Goal: Transaction & Acquisition: Purchase product/service

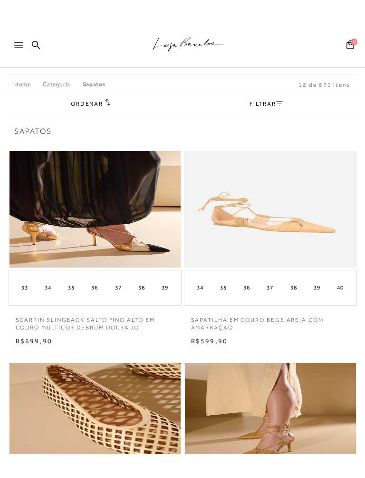
scroll to position [25, 0]
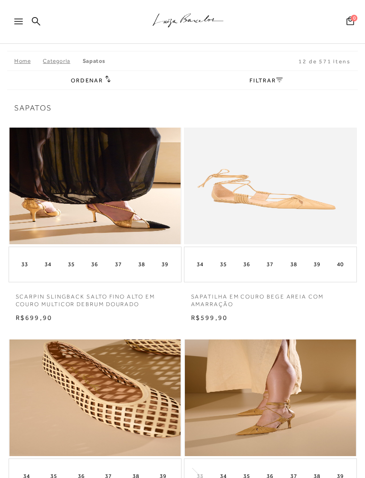
click at [68, 203] on img at bounding box center [95, 185] width 171 height 117
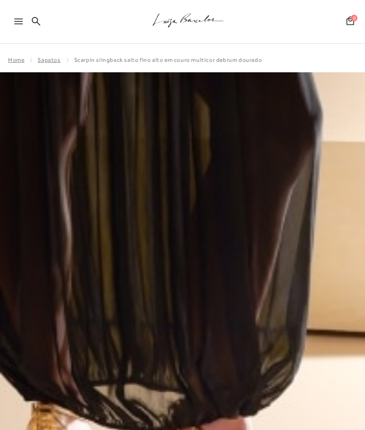
click at [37, 23] on icon at bounding box center [36, 21] width 9 height 9
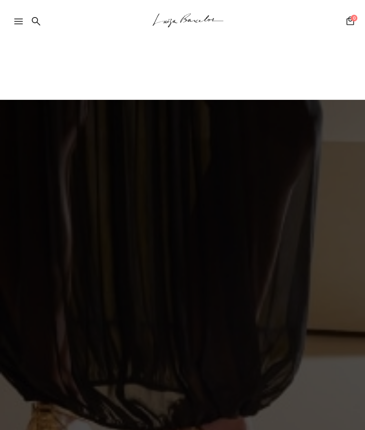
click at [32, 25] on icon at bounding box center [36, 21] width 9 height 9
click at [40, 20] on icon at bounding box center [36, 21] width 9 height 9
click at [38, 23] on icon at bounding box center [36, 21] width 9 height 9
click at [39, 24] on icon at bounding box center [36, 21] width 9 height 9
click at [35, 20] on icon at bounding box center [36, 21] width 9 height 9
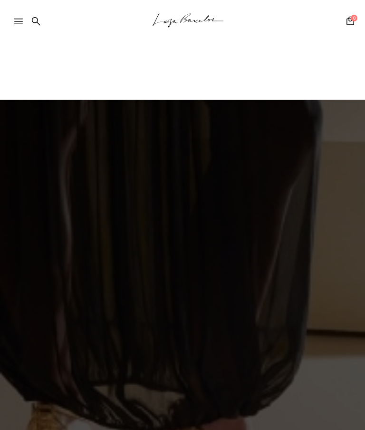
click at [35, 24] on icon at bounding box center [36, 21] width 9 height 9
click at [37, 19] on icon at bounding box center [36, 21] width 9 height 9
click at [36, 22] on icon at bounding box center [36, 21] width 9 height 9
click at [35, 20] on icon at bounding box center [36, 21] width 9 height 9
click at [33, 17] on icon at bounding box center [36, 21] width 9 height 9
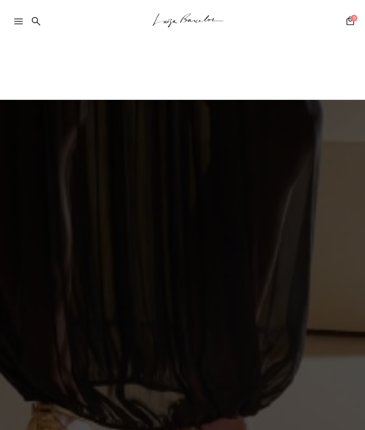
click at [18, 23] on icon at bounding box center [18, 22] width 9 height 6
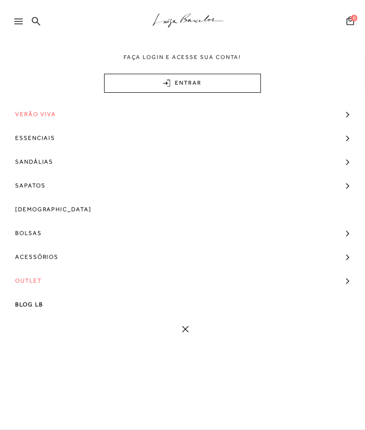
click at [347, 186] on link "Sapatos" at bounding box center [182, 186] width 365 height 24
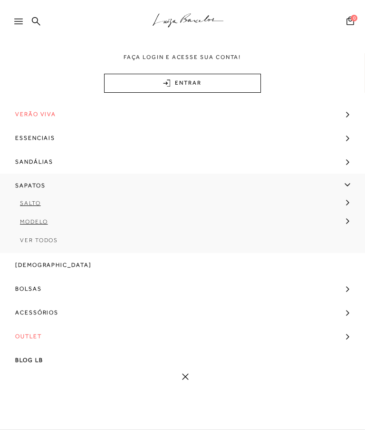
click at [38, 17] on icon at bounding box center [36, 21] width 9 height 9
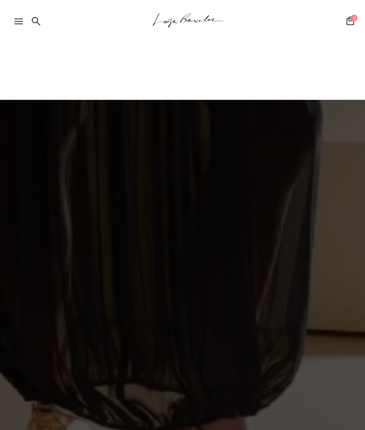
click at [39, 17] on icon at bounding box center [36, 21] width 9 height 9
click at [42, 24] on div ".a{fill-rule:evenodd;stroke:#000!important;stroke-width:0!important;}" at bounding box center [198, 22] width 334 height 44
click at [38, 22] on icon at bounding box center [36, 21] width 9 height 9
click at [34, 24] on icon at bounding box center [36, 21] width 9 height 9
click at [39, 24] on icon at bounding box center [36, 21] width 9 height 9
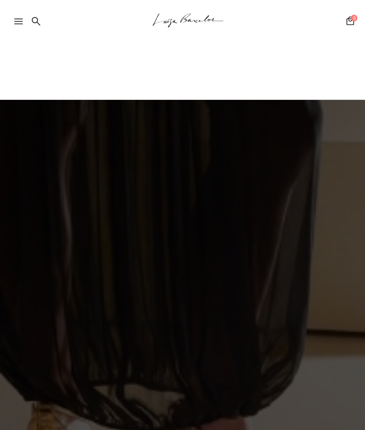
click at [38, 28] on link at bounding box center [36, 22] width 9 height 12
click at [38, 22] on icon at bounding box center [36, 21] width 9 height 9
click at [266, 79] on div ".a{fill-rule:evenodd;stroke:#000!important;stroke-width:0!important;} Faça logi…" at bounding box center [182, 50] width 365 height 100
click at [196, 15] on icon ".a{fill-rule:evenodd;stroke:#000!important;stroke-width:0!important;}" at bounding box center [188, 20] width 71 height 20
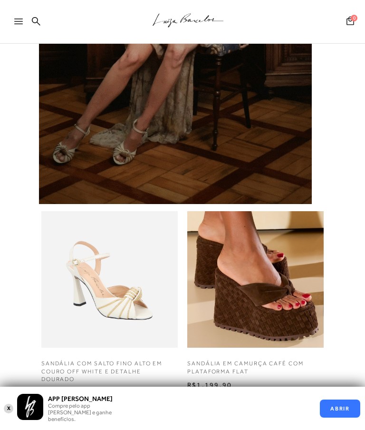
scroll to position [1130, 0]
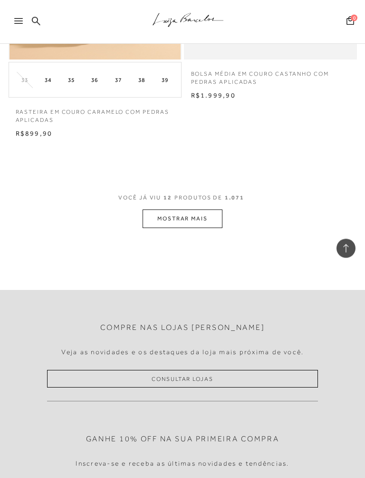
scroll to position [1273, 0]
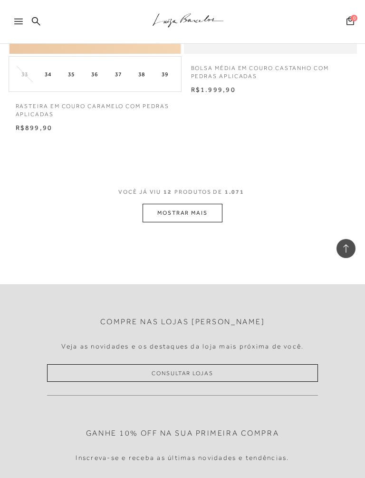
click at [162, 205] on button "MOSTRAR MAIS" at bounding box center [183, 213] width 80 height 19
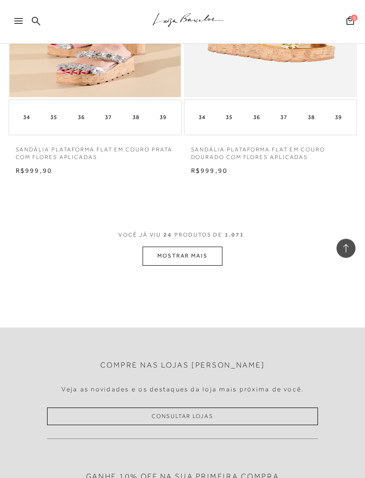
scroll to position [2501, 0]
click at [158, 246] on button "MOSTRAR MAIS" at bounding box center [183, 255] width 80 height 19
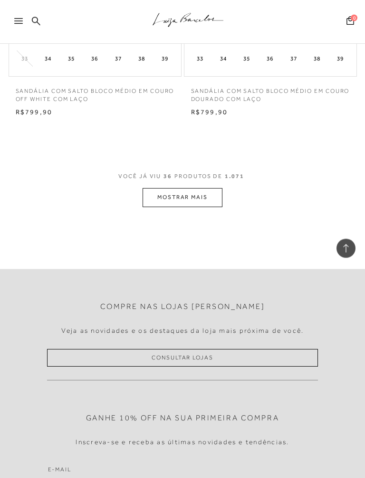
scroll to position [3830, 0]
click at [168, 188] on button "MOSTRAR MAIS" at bounding box center [183, 197] width 80 height 19
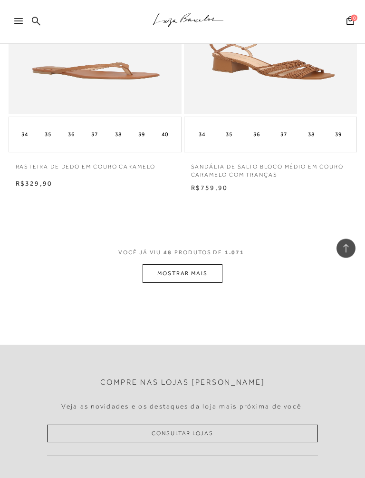
scroll to position [5055, 0]
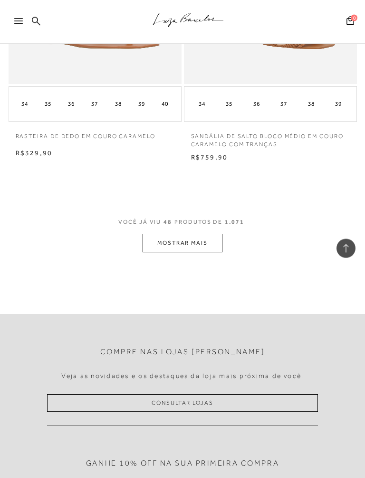
click at [158, 234] on button "MOSTRAR MAIS" at bounding box center [183, 243] width 80 height 19
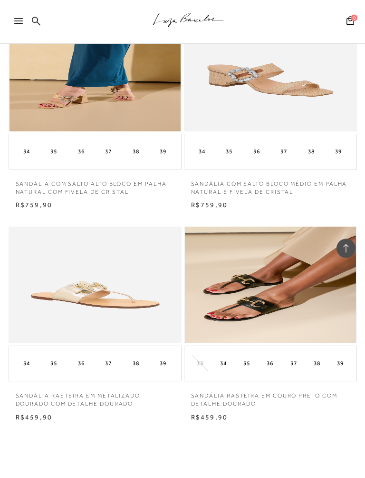
scroll to position [6160, 0]
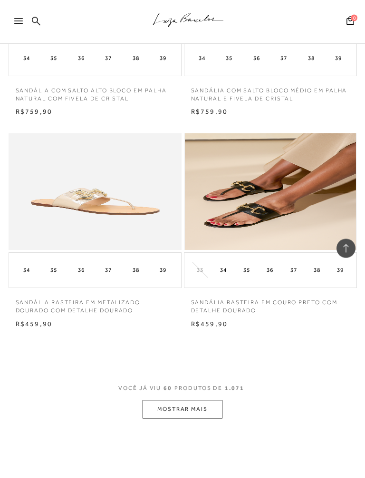
click at [163, 400] on button "MOSTRAR MAIS" at bounding box center [183, 409] width 80 height 19
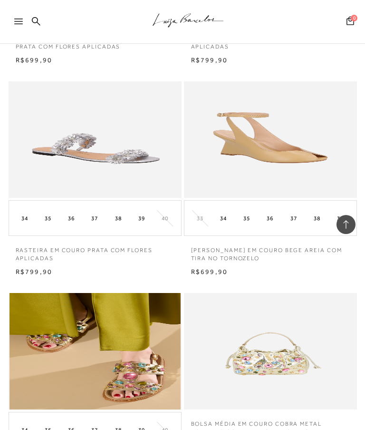
scroll to position [705, 0]
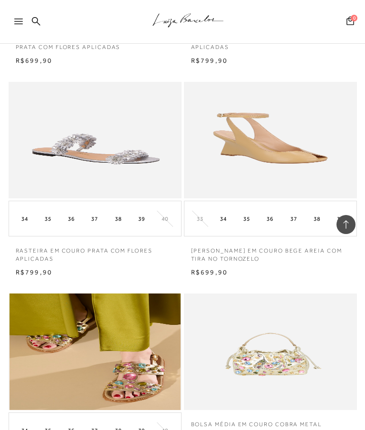
click at [292, 141] on img at bounding box center [270, 140] width 171 height 117
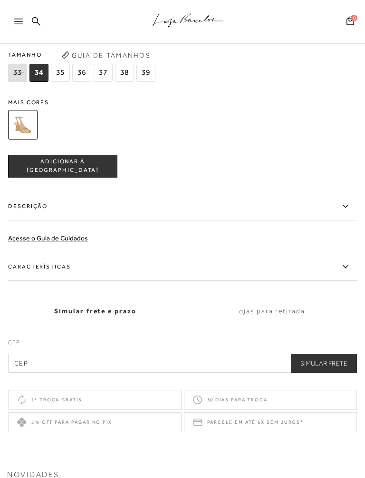
scroll to position [781, 0]
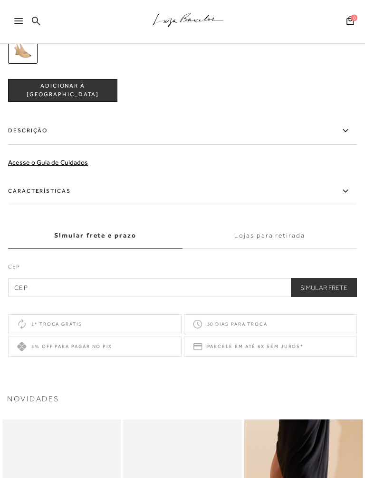
click at [348, 137] on icon at bounding box center [345, 131] width 11 height 12
click at [0, 0] on input "Descrição" at bounding box center [0, 0] width 0 height 0
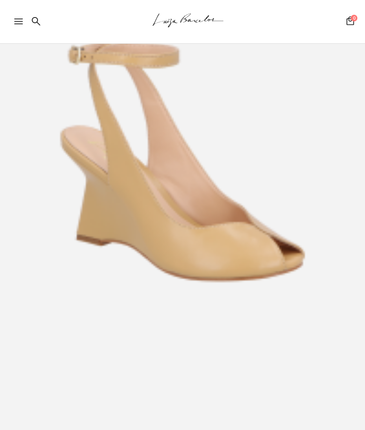
scroll to position [0, 0]
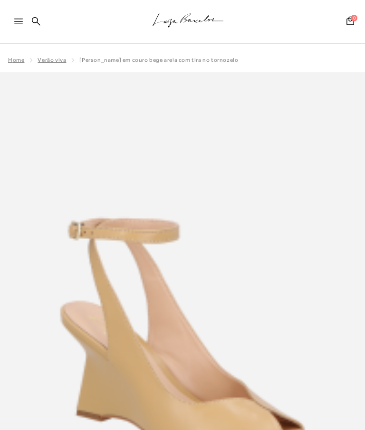
click at [16, 18] on div at bounding box center [22, 24] width 17 height 14
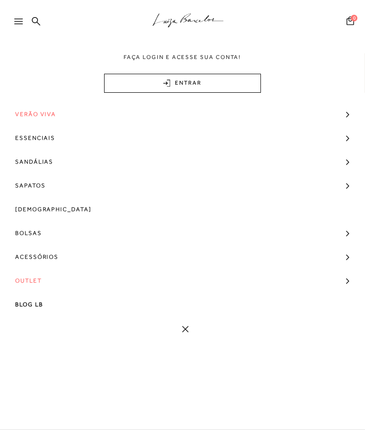
click at [354, 181] on link "Sapatos" at bounding box center [182, 186] width 365 height 24
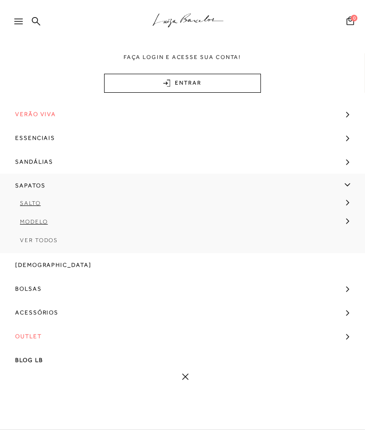
click at [350, 197] on link "Salto" at bounding box center [179, 206] width 359 height 19
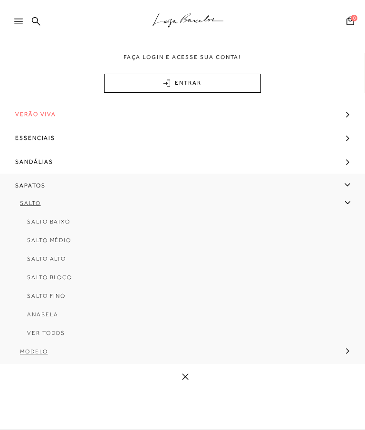
click at [34, 245] on link "Salto Médio" at bounding box center [179, 244] width 345 height 19
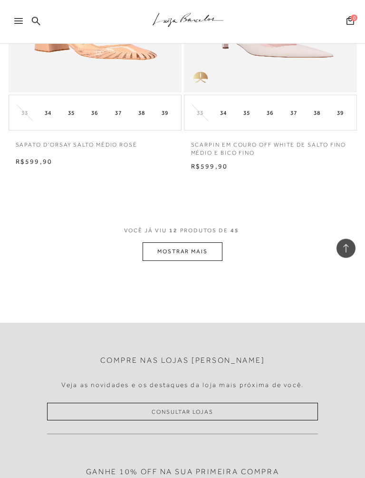
scroll to position [1235, 0]
click at [172, 249] on button "MOSTRAR MAIS" at bounding box center [183, 251] width 80 height 19
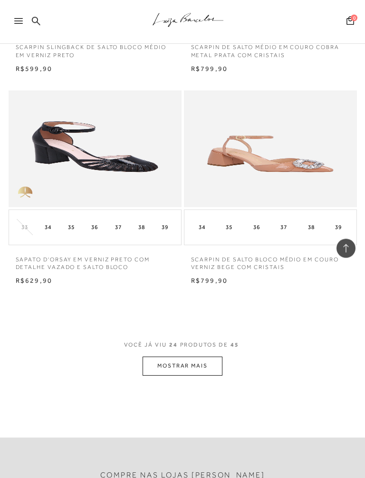
scroll to position [2391, 0]
click at [163, 356] on button "MOSTRAR MAIS" at bounding box center [183, 365] width 80 height 19
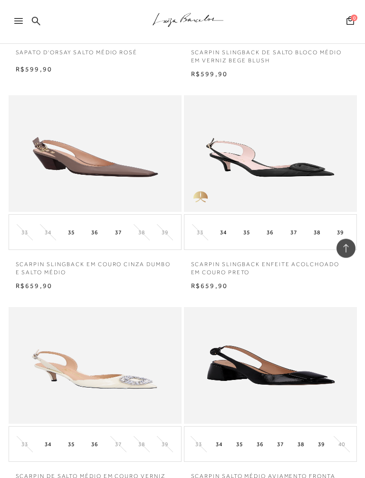
scroll to position [3028, 0]
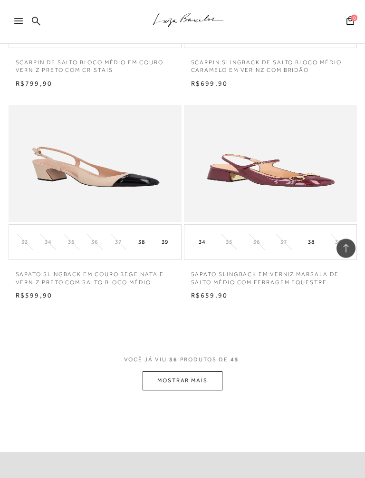
click at [162, 372] on button "MOSTRAR MAIS" at bounding box center [183, 381] width 80 height 19
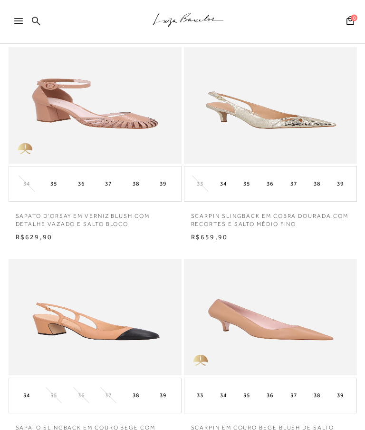
scroll to position [0, 0]
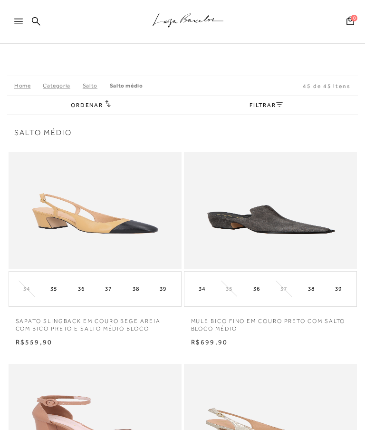
click at [23, 25] on div at bounding box center [22, 24] width 17 height 14
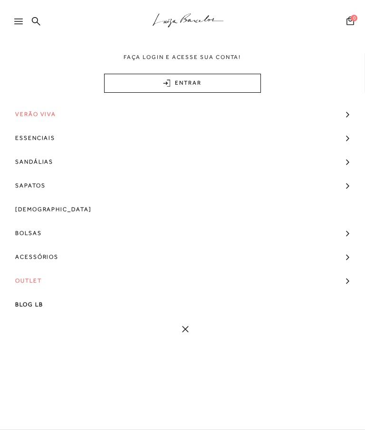
click at [347, 187] on link "Sapatos" at bounding box center [182, 186] width 365 height 24
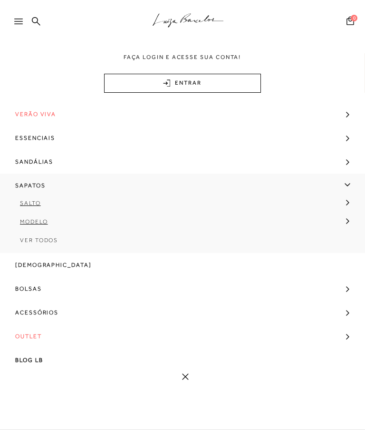
click at [168, 25] on icon ".a{fill-rule:evenodd;stroke:#000!important;stroke-width:0!important;}" at bounding box center [188, 20] width 71 height 20
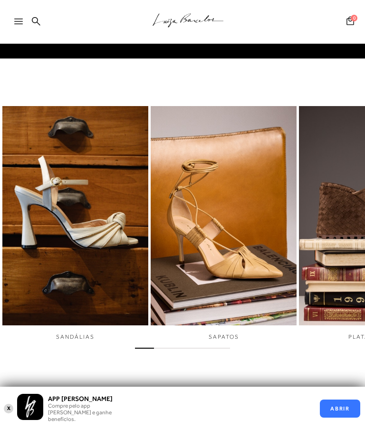
scroll to position [413, 0]
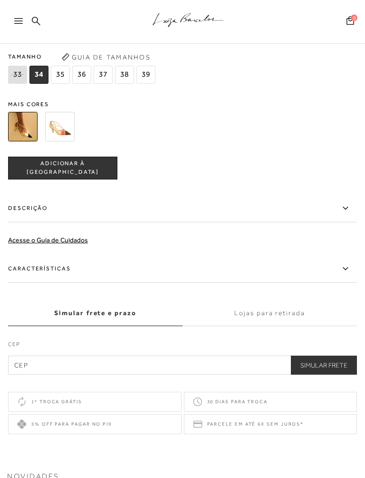
scroll to position [704, 0]
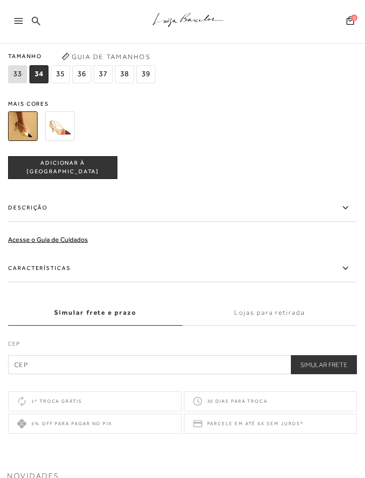
click at [349, 214] on icon at bounding box center [345, 208] width 11 height 12
click at [0, 0] on input "Descrição" at bounding box center [0, 0] width 0 height 0
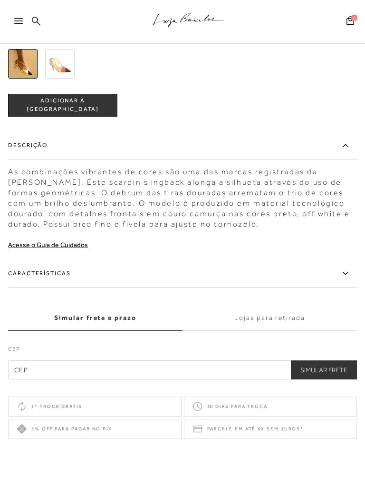
scroll to position [767, 0]
click at [351, 279] on icon at bounding box center [345, 273] width 11 height 12
click at [0, 0] on input "Características" at bounding box center [0, 0] width 0 height 0
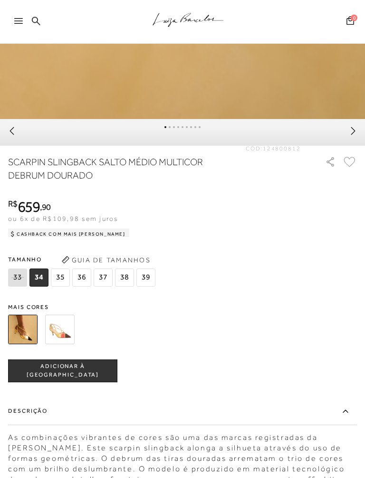
scroll to position [502, 0]
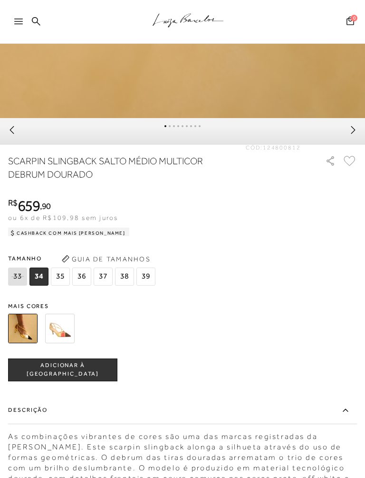
click at [98, 282] on span "37" at bounding box center [103, 276] width 19 height 18
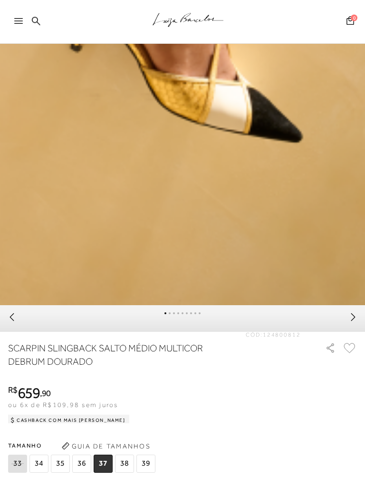
scroll to position [316, 0]
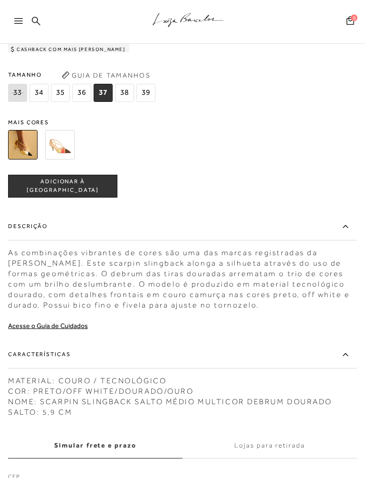
click at [37, 198] on button "ADICIONAR À [GEOGRAPHIC_DATA]" at bounding box center [62, 186] width 109 height 23
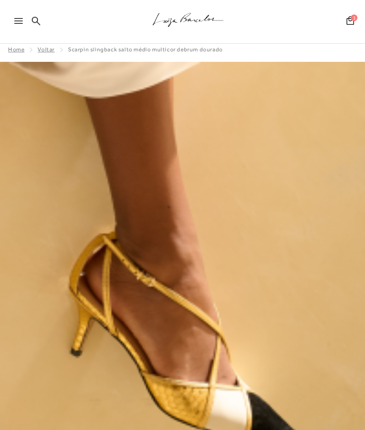
scroll to position [0, 0]
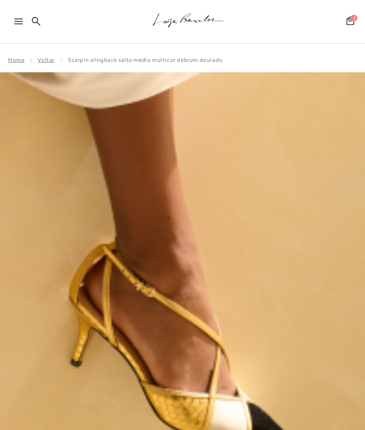
click at [16, 23] on icon at bounding box center [18, 22] width 9 height 6
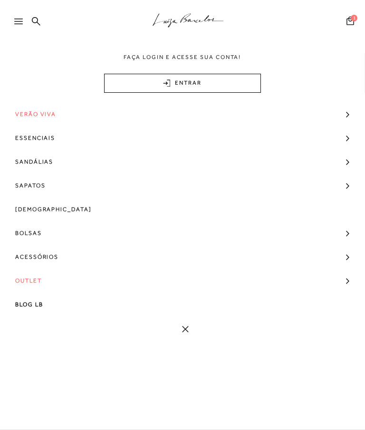
click at [343, 168] on link "Sandálias" at bounding box center [182, 162] width 365 height 24
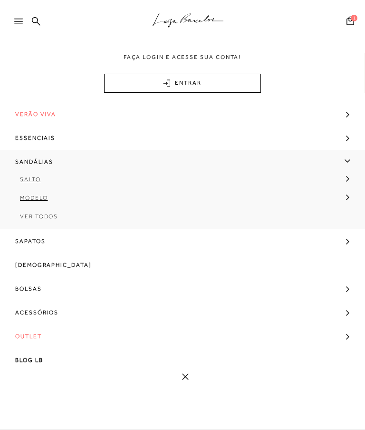
click at [19, 174] on link "Salto" at bounding box center [179, 183] width 359 height 19
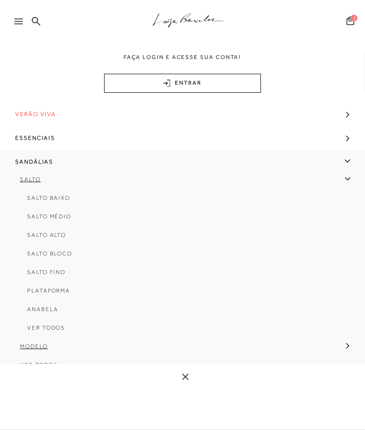
click at [21, 197] on link "Salto Baixo" at bounding box center [179, 201] width 345 height 19
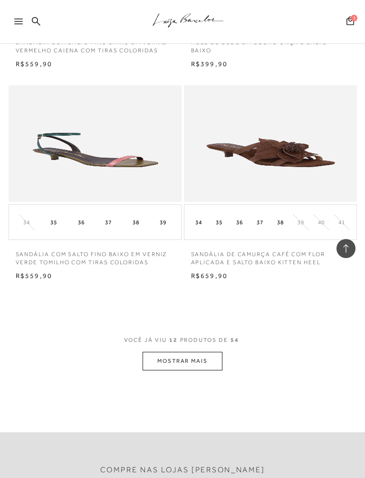
scroll to position [1232, 0]
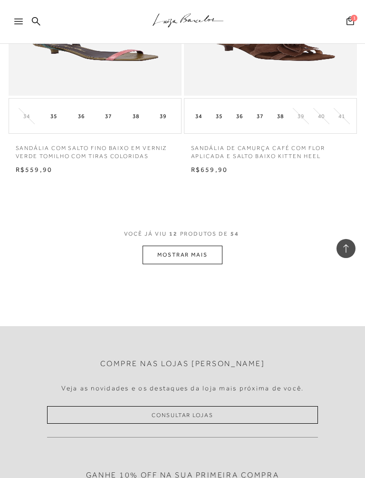
click at [176, 254] on button "MOSTRAR MAIS" at bounding box center [183, 254] width 80 height 19
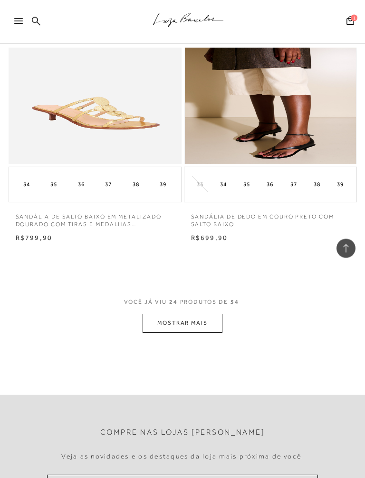
scroll to position [2435, 0]
click at [157, 313] on button "MOSTRAR MAIS" at bounding box center [183, 322] width 80 height 19
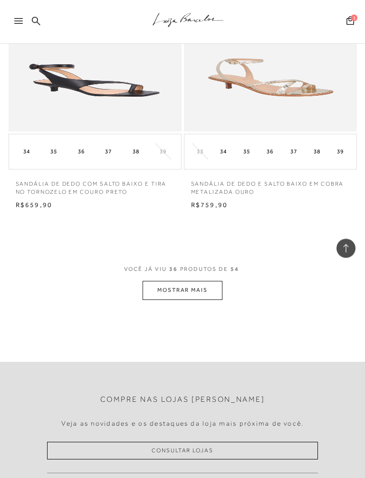
scroll to position [3738, 0]
click at [172, 280] on button "MOSTRAR MAIS" at bounding box center [183, 289] width 80 height 19
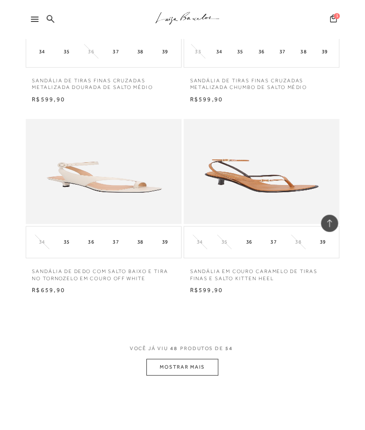
scroll to position [5136, 0]
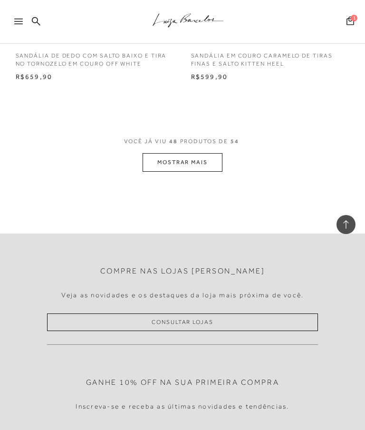
click at [169, 153] on button "MOSTRAR MAIS" at bounding box center [183, 162] width 80 height 19
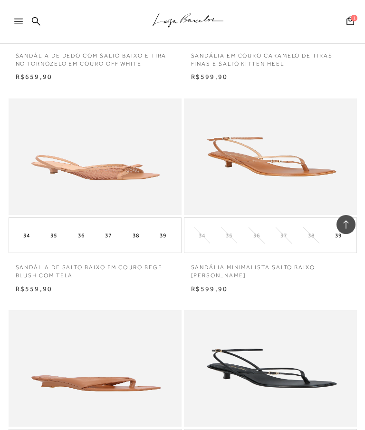
scroll to position [5593, 0]
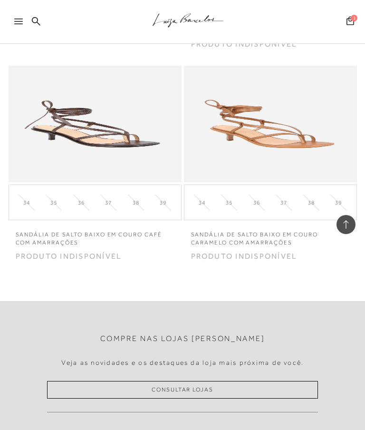
click at [18, 22] on icon at bounding box center [18, 22] width 9 height 6
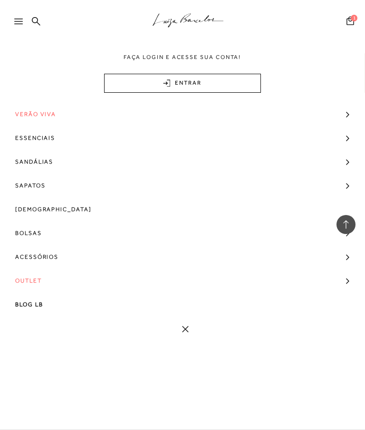
click at [347, 187] on link "Sapatos" at bounding box center [182, 186] width 365 height 24
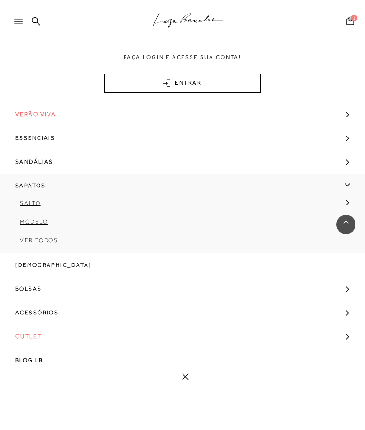
click at [352, 135] on link "Essenciais" at bounding box center [182, 138] width 365 height 24
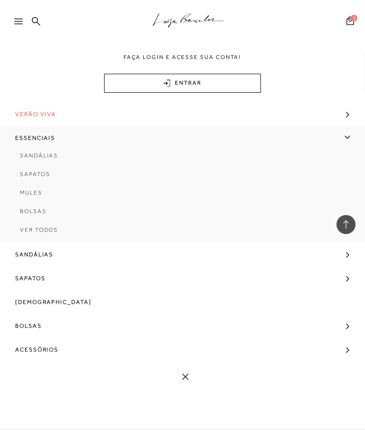
click at [27, 197] on link "Mules" at bounding box center [182, 196] width 365 height 19
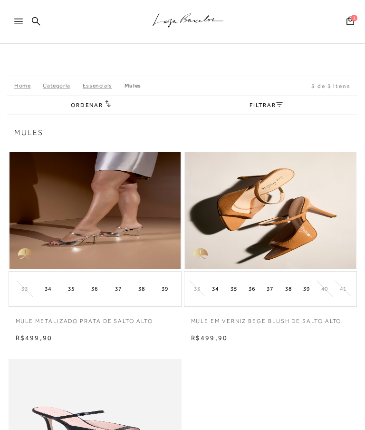
click at [14, 22] on icon at bounding box center [18, 22] width 9 height 6
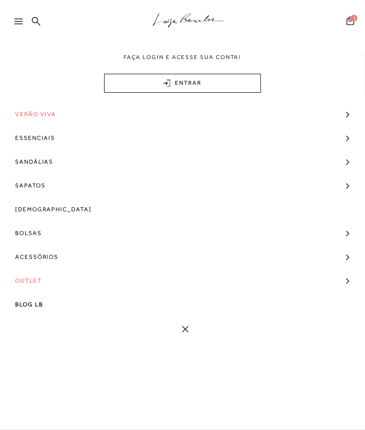
click at [28, 112] on span "Verão Viva" at bounding box center [35, 114] width 41 height 24
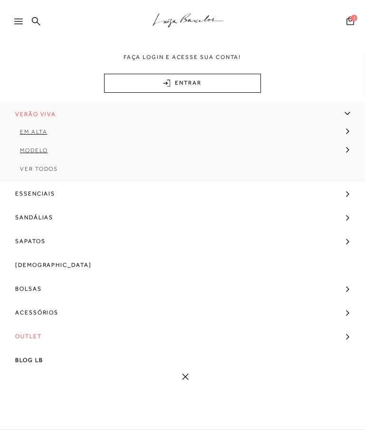
click at [352, 109] on link "Verão Viva" at bounding box center [182, 114] width 365 height 24
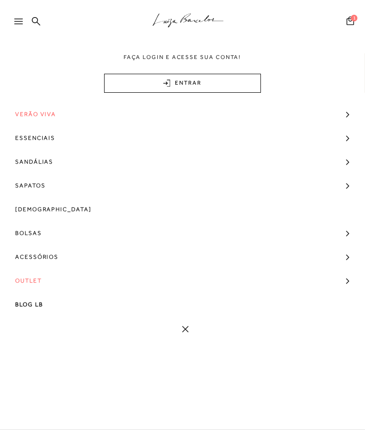
click at [351, 114] on link "Verão Viva" at bounding box center [182, 114] width 365 height 24
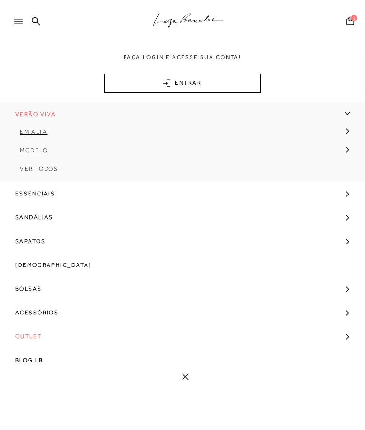
click at [353, 152] on link "Modelo" at bounding box center [179, 154] width 359 height 19
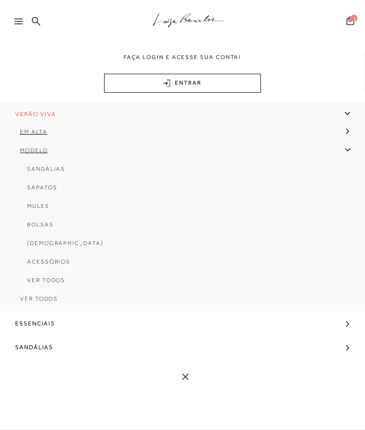
click at [25, 190] on link "Sapatos" at bounding box center [179, 191] width 345 height 19
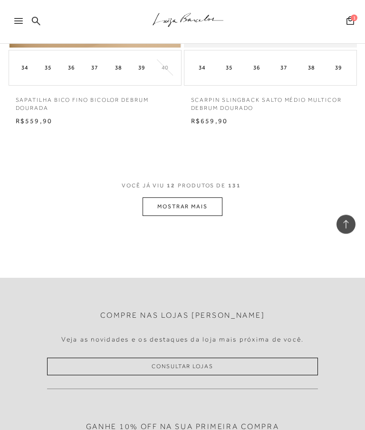
scroll to position [1275, 0]
click at [163, 208] on button "MOSTRAR MAIS" at bounding box center [183, 206] width 80 height 19
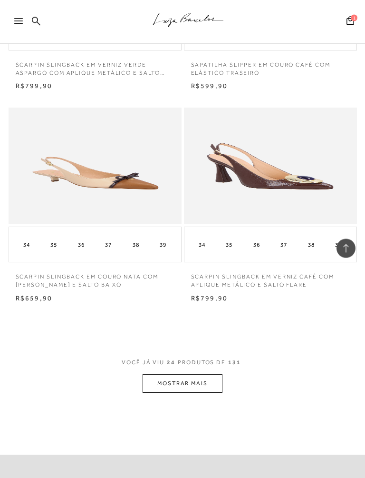
scroll to position [2369, 0]
click at [164, 374] on button "MOSTRAR MAIS" at bounding box center [183, 383] width 80 height 19
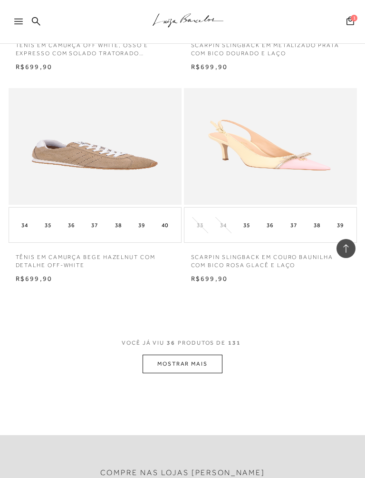
scroll to position [3781, 0]
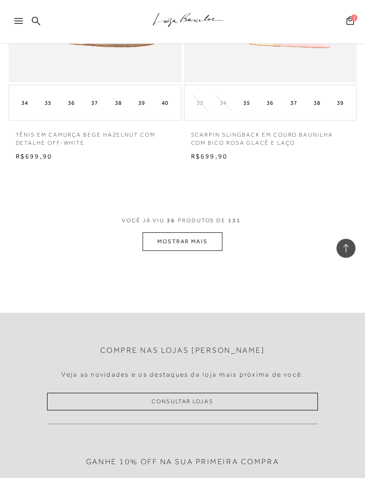
click at [160, 233] on button "MOSTRAR MAIS" at bounding box center [183, 242] width 80 height 19
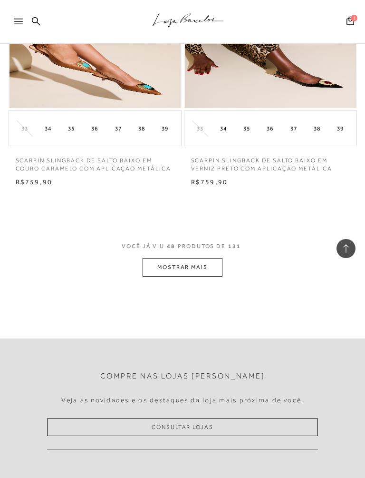
scroll to position [5027, 0]
click at [156, 257] on button "MOSTRAR MAIS" at bounding box center [183, 266] width 80 height 19
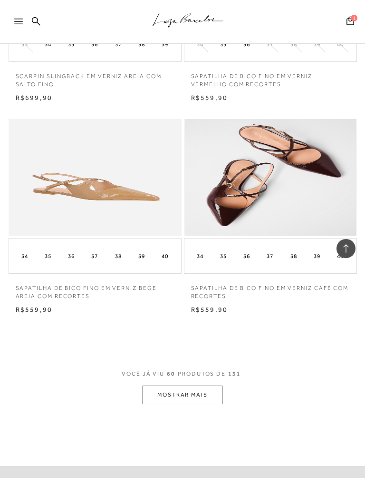
scroll to position [6173, 0]
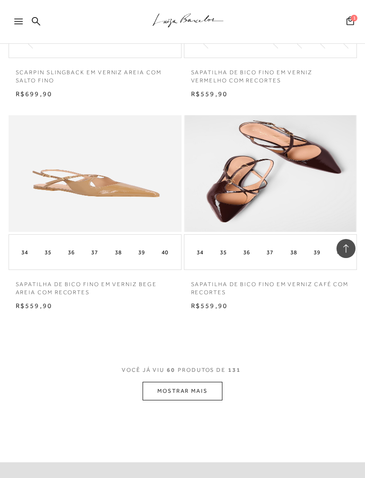
click at [163, 381] on button "MOSTRAR MAIS" at bounding box center [183, 390] width 80 height 19
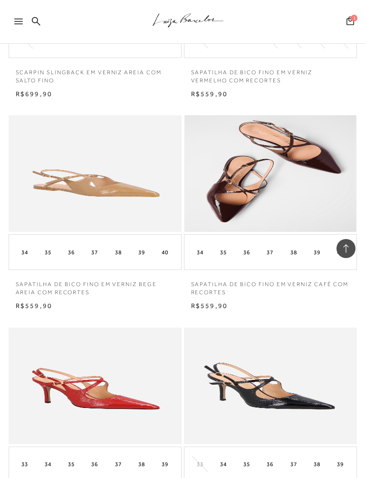
scroll to position [6656, 0]
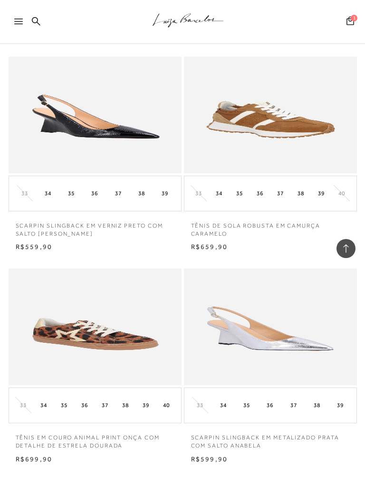
click at [135, 95] on img at bounding box center [95, 115] width 171 height 117
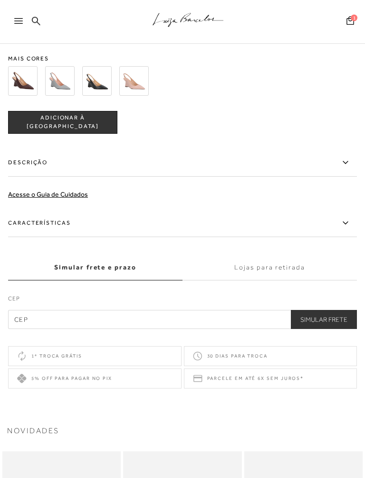
scroll to position [750, 0]
click at [346, 229] on icon at bounding box center [345, 223] width 11 height 12
click at [0, 0] on input "Características" at bounding box center [0, 0] width 0 height 0
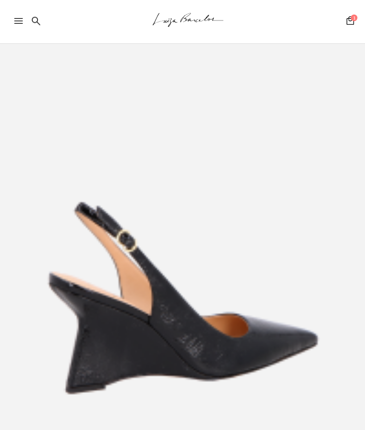
scroll to position [59, 0]
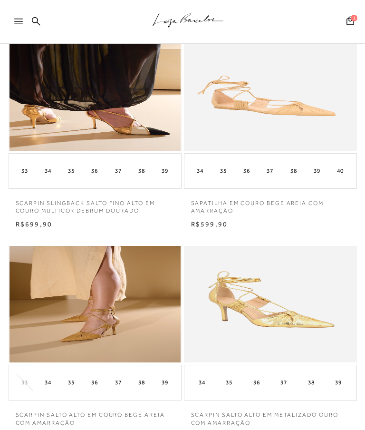
scroll to position [76, 0]
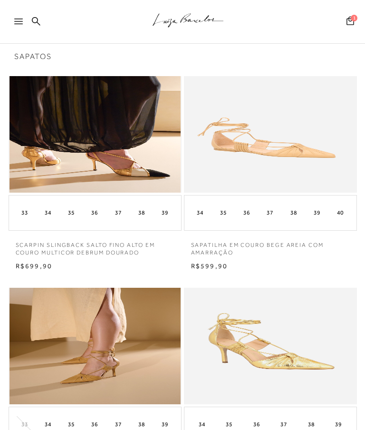
click at [132, 147] on img at bounding box center [95, 134] width 171 height 117
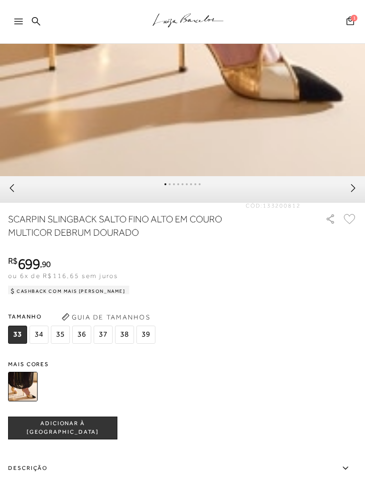
scroll to position [781, 0]
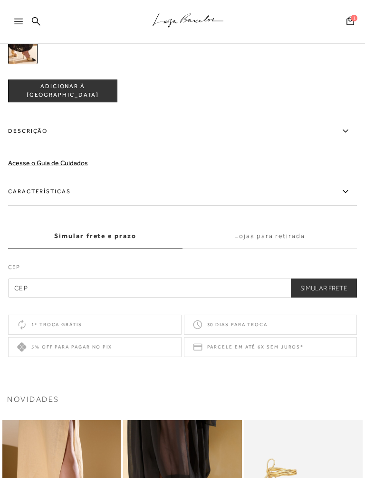
click at [345, 197] on icon at bounding box center [345, 192] width 11 height 12
click at [0, 0] on input "Características" at bounding box center [0, 0] width 0 height 0
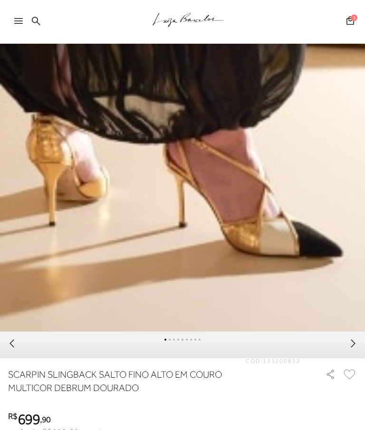
scroll to position [152, 0]
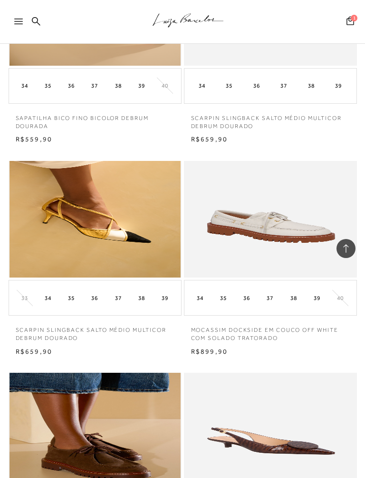
scroll to position [1465, 0]
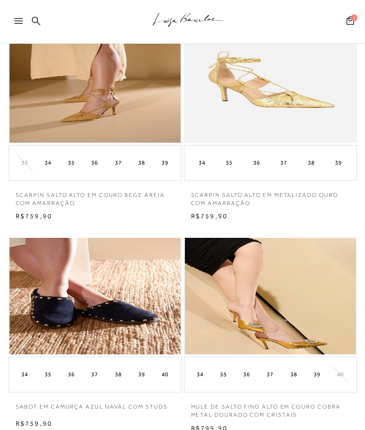
click at [17, 22] on icon at bounding box center [18, 22] width 9 height 6
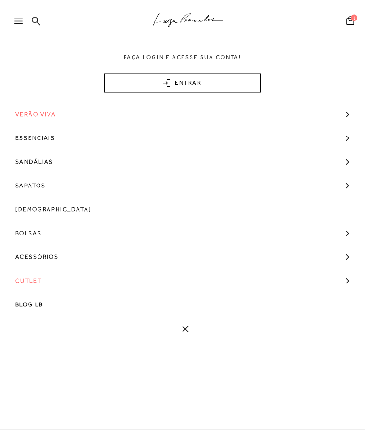
scroll to position [338, 0]
click at [346, 279] on link "Outlet" at bounding box center [182, 281] width 365 height 24
click at [346, 191] on link "Sapatos" at bounding box center [182, 186] width 365 height 24
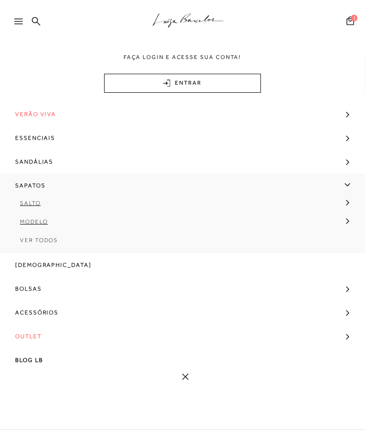
click at [58, 239] on span "Ver Todos" at bounding box center [39, 240] width 38 height 7
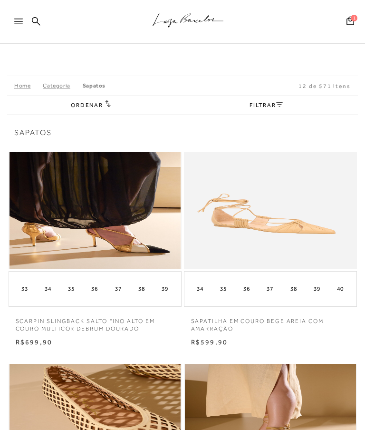
click at [207, 25] on icon ".a{fill-rule:evenodd;stroke:#000!important;stroke-width:0!important;}" at bounding box center [188, 20] width 71 height 20
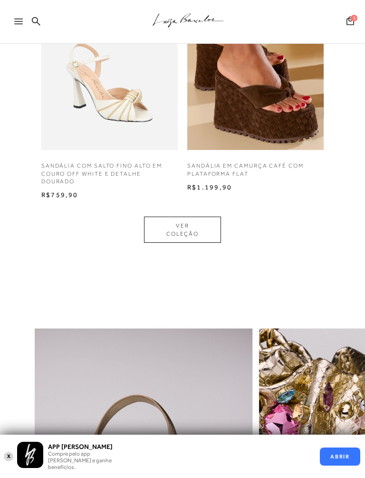
scroll to position [1450, 0]
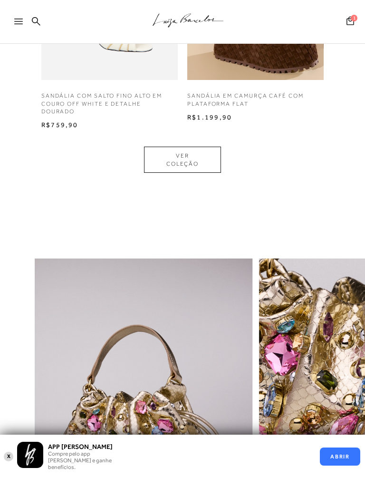
click at [166, 152] on link "VER COLEÇÃO" at bounding box center [182, 160] width 77 height 27
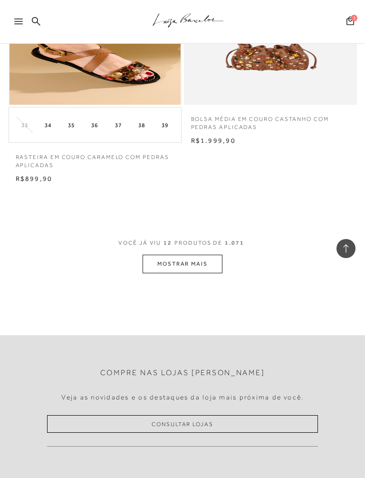
scroll to position [1296, 0]
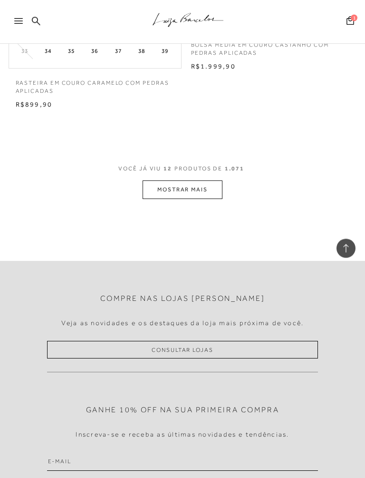
click at [173, 187] on button "MOSTRAR MAIS" at bounding box center [183, 190] width 80 height 19
click at [173, 187] on div "Loading..." at bounding box center [182, 239] width 365 height 478
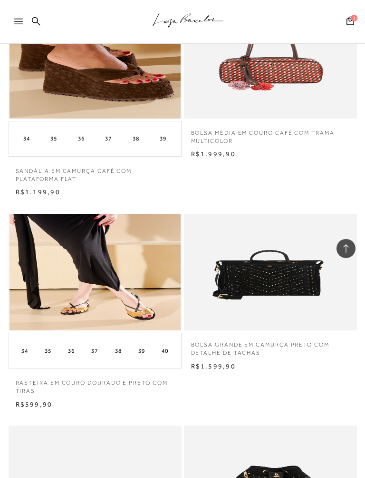
scroll to position [1712, 0]
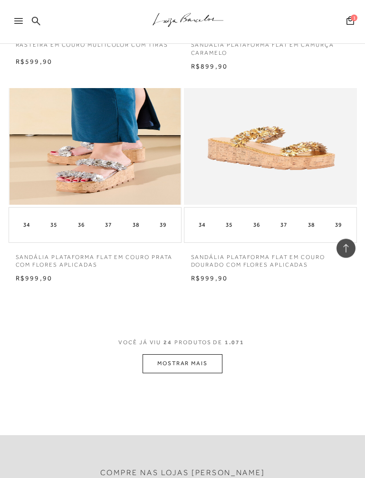
click at [155, 354] on button "MOSTRAR MAIS" at bounding box center [183, 363] width 80 height 19
click at [155, 347] on div "Loading..." at bounding box center [182, 239] width 365 height 478
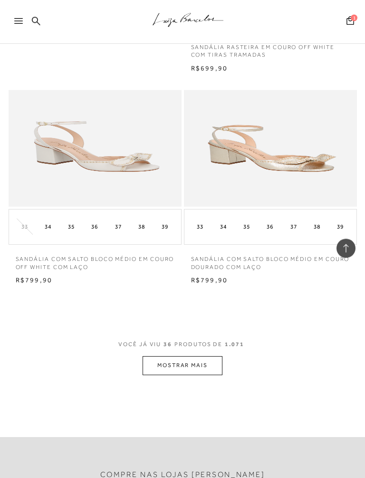
scroll to position [3663, 0]
click at [168, 355] on button "MOSTRAR MAIS" at bounding box center [183, 364] width 80 height 19
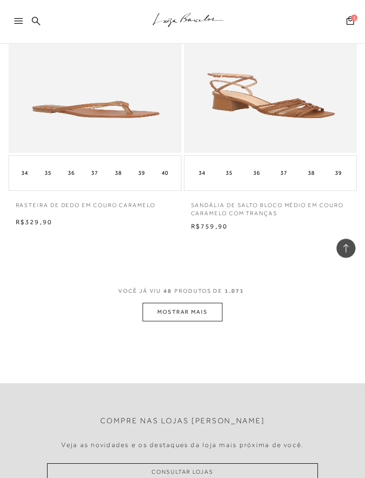
scroll to position [4987, 0]
click at [171, 303] on button "MOSTRAR MAIS" at bounding box center [183, 312] width 80 height 19
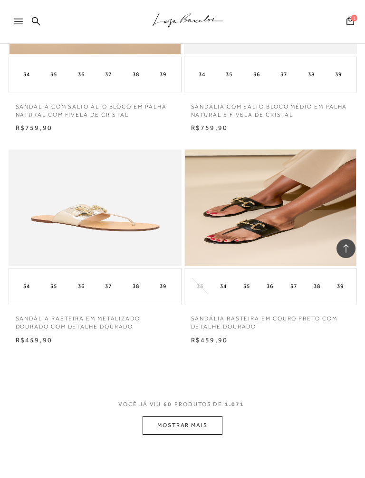
scroll to position [6160, 0]
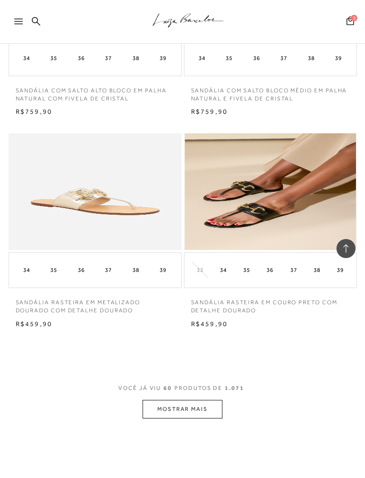
click at [171, 400] on button "MOSTRAR MAIS" at bounding box center [183, 409] width 80 height 19
click at [171, 378] on div "Loading..." at bounding box center [182, 239] width 365 height 478
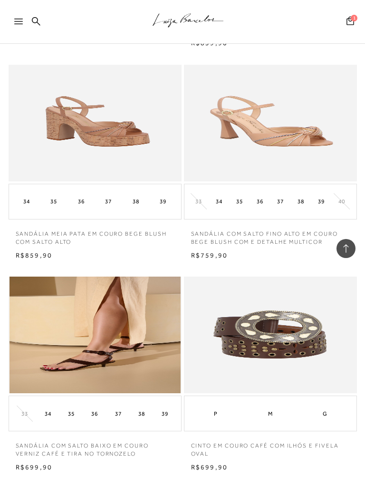
scroll to position [7626, 0]
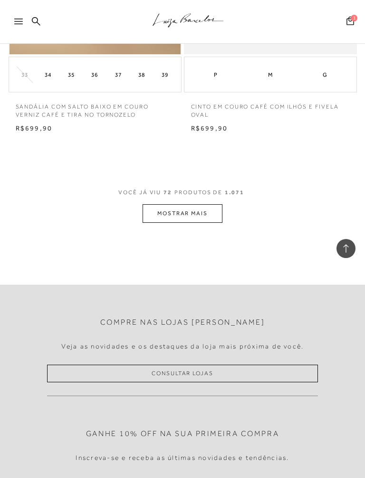
click at [169, 204] on button "MOSTRAR MAIS" at bounding box center [183, 213] width 80 height 19
click at [169, 181] on div "Loading..." at bounding box center [182, 239] width 365 height 478
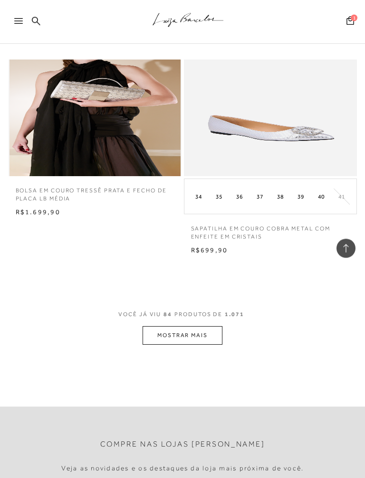
scroll to position [8775, 0]
click at [167, 326] on button "MOSTRAR MAIS" at bounding box center [183, 335] width 80 height 19
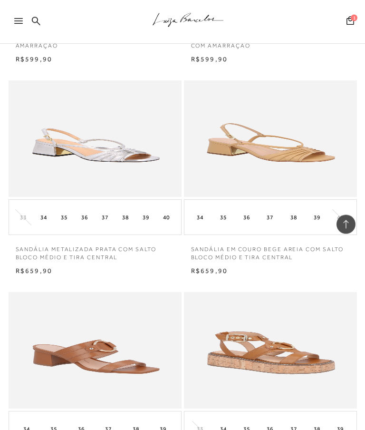
scroll to position [0, 0]
